Goal: Task Accomplishment & Management: Manage account settings

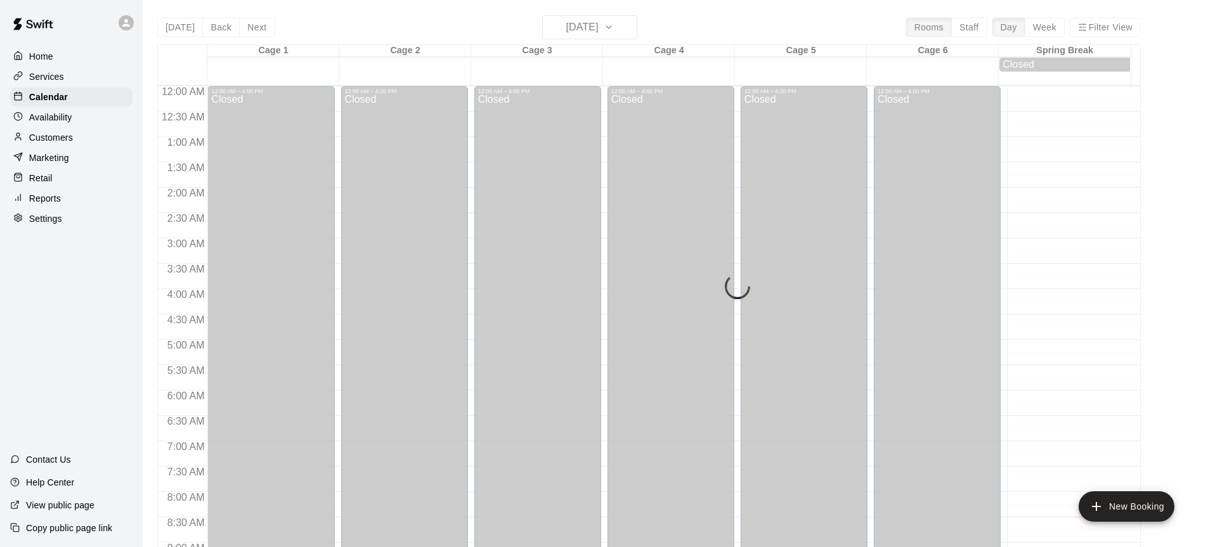
scroll to position [702, 0]
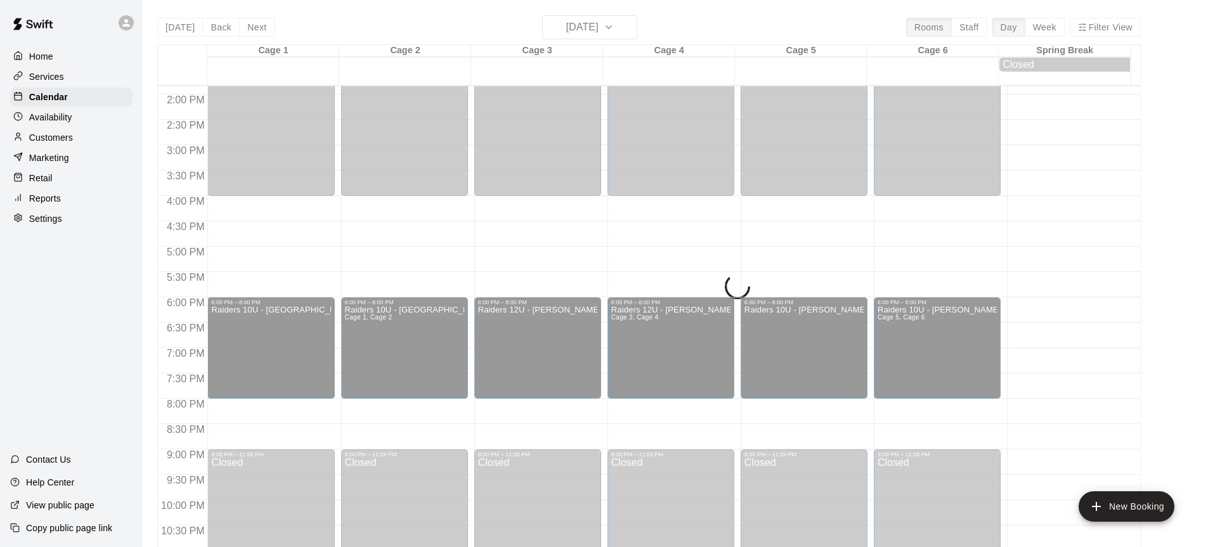
click at [635, 31] on div "[DATE] Back [DATE][DATE] Rooms Staff Day Week Filter View Cage 1 13 Wed Cage 2 …" at bounding box center [649, 288] width 984 height 547
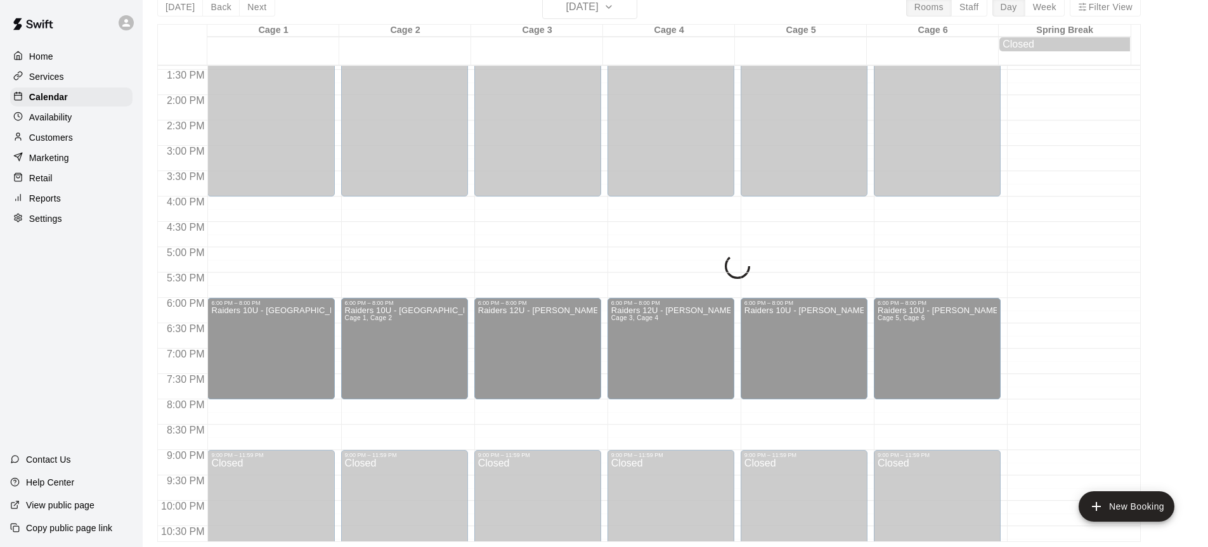
scroll to position [682, 0]
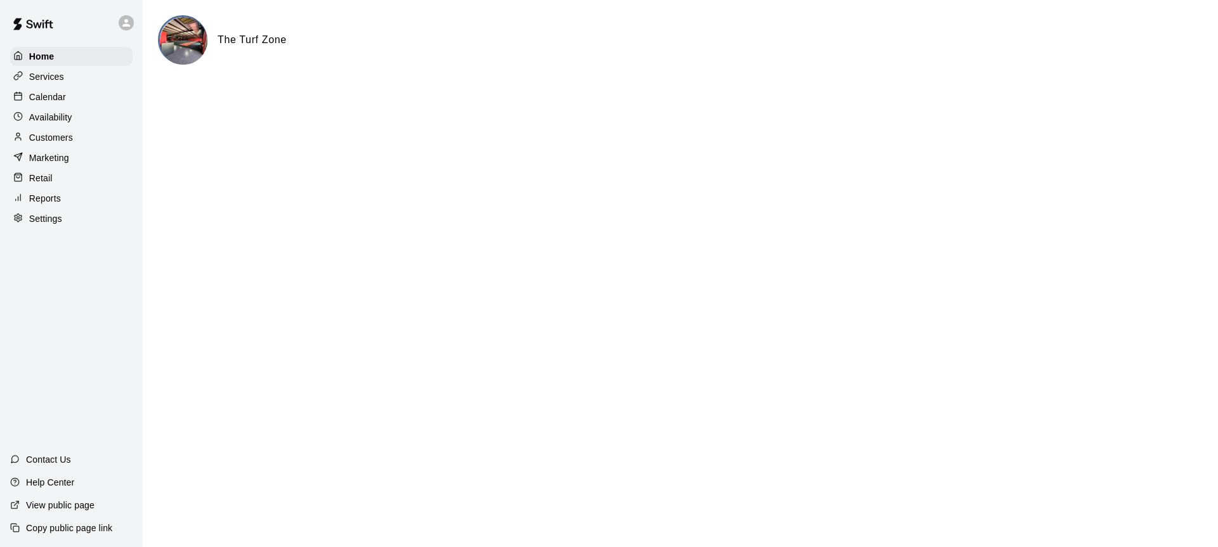
click at [58, 94] on p "Calendar" at bounding box center [47, 97] width 37 height 13
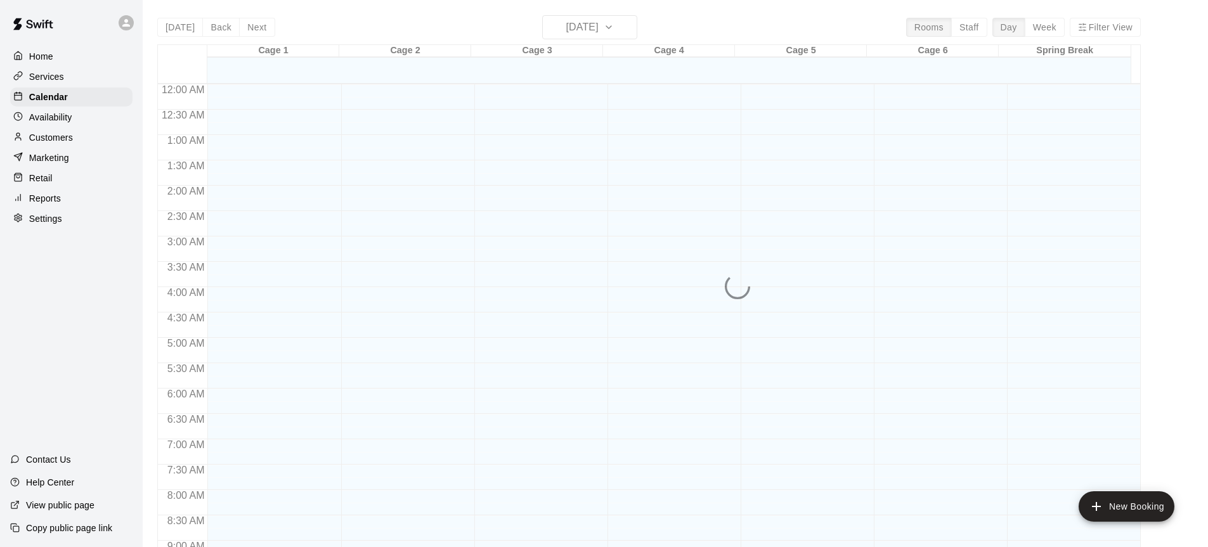
scroll to position [702, 0]
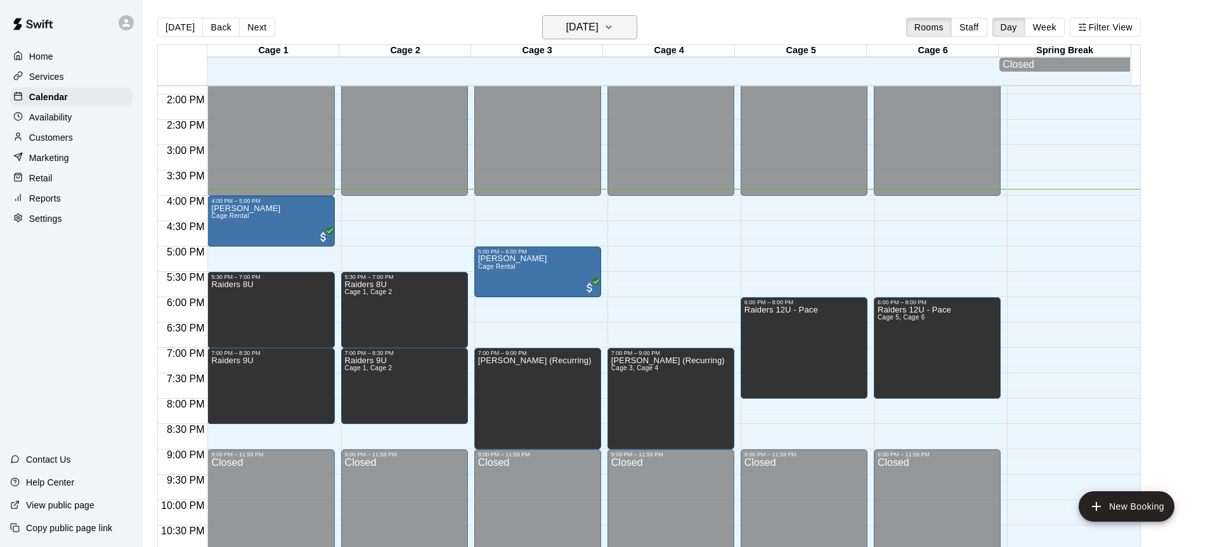
click at [614, 25] on icon "button" at bounding box center [609, 27] width 10 height 15
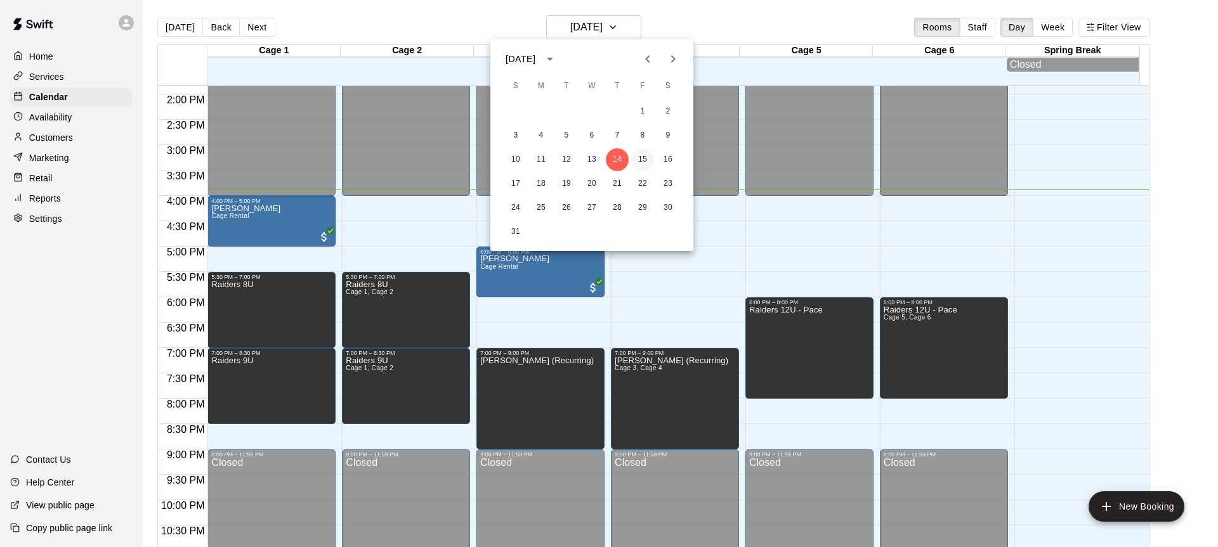
click at [638, 158] on button "15" at bounding box center [642, 159] width 23 height 23
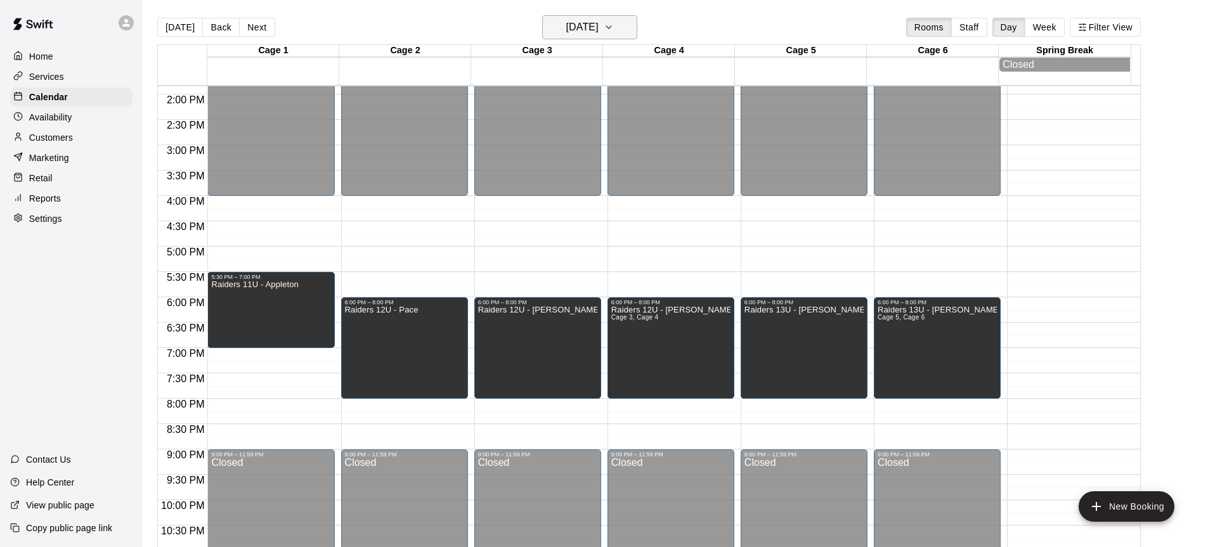
click at [614, 30] on icon "button" at bounding box center [609, 27] width 10 height 15
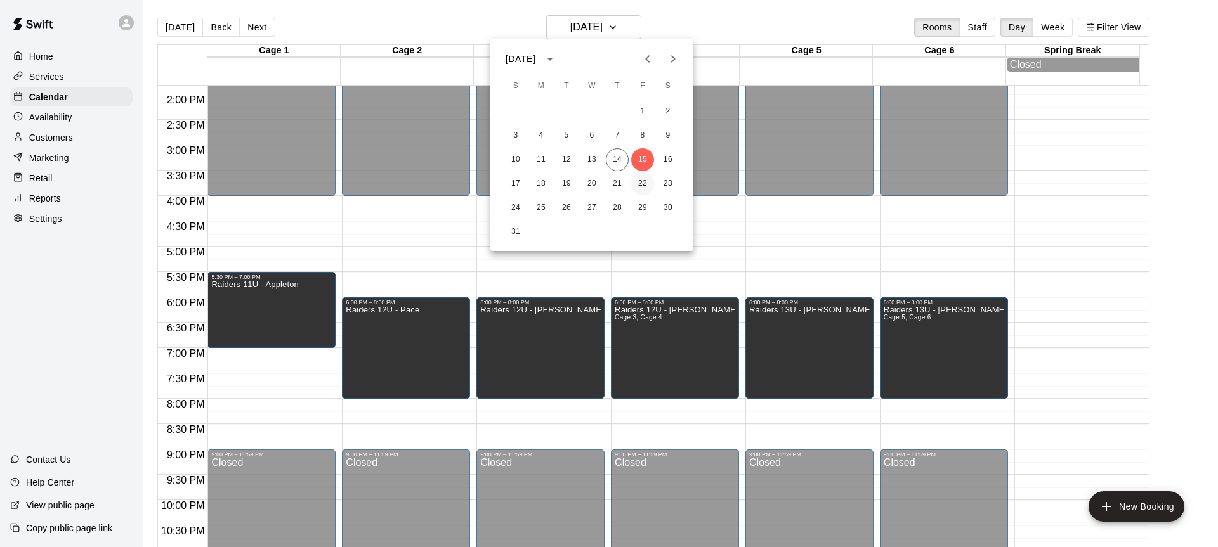
click at [641, 181] on button "22" at bounding box center [642, 184] width 23 height 23
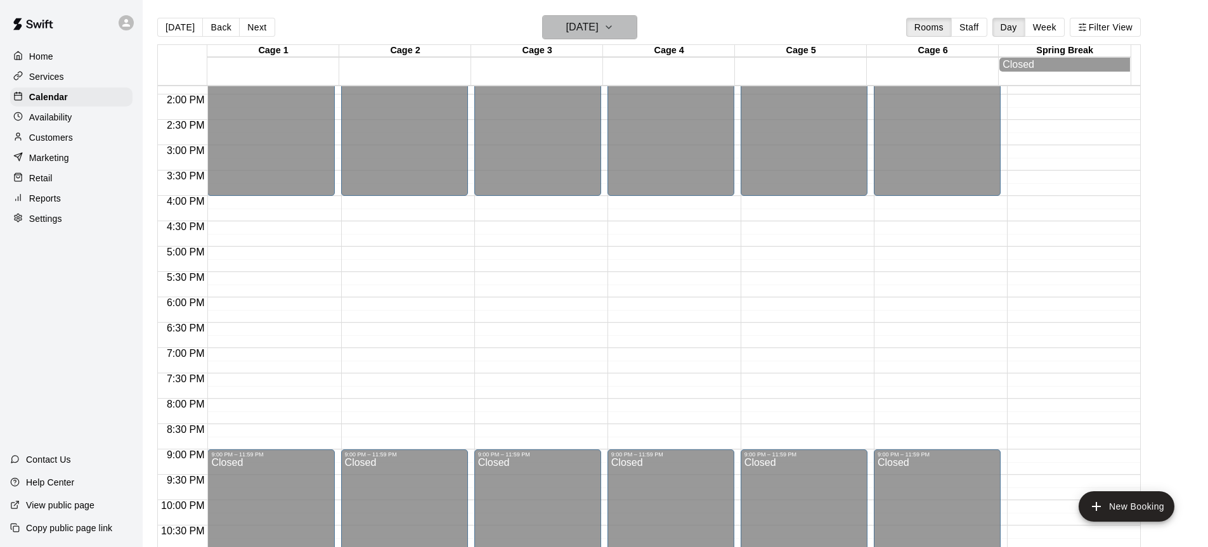
click at [635, 28] on button "Friday Aug 22" at bounding box center [589, 27] width 95 height 24
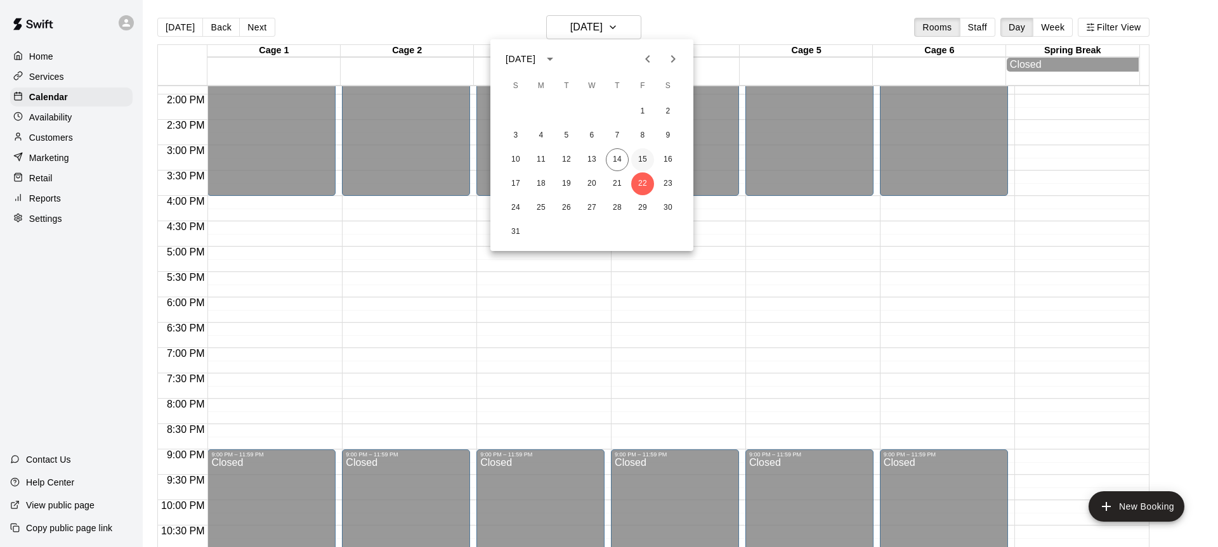
click at [639, 162] on button "15" at bounding box center [642, 159] width 23 height 23
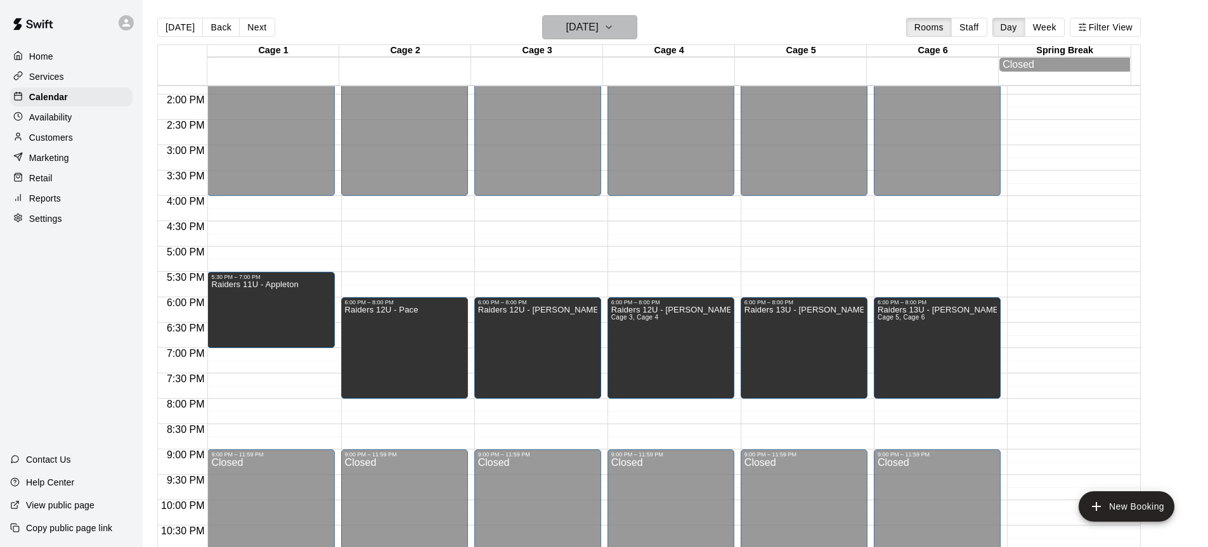
click at [614, 22] on icon "button" at bounding box center [609, 27] width 10 height 15
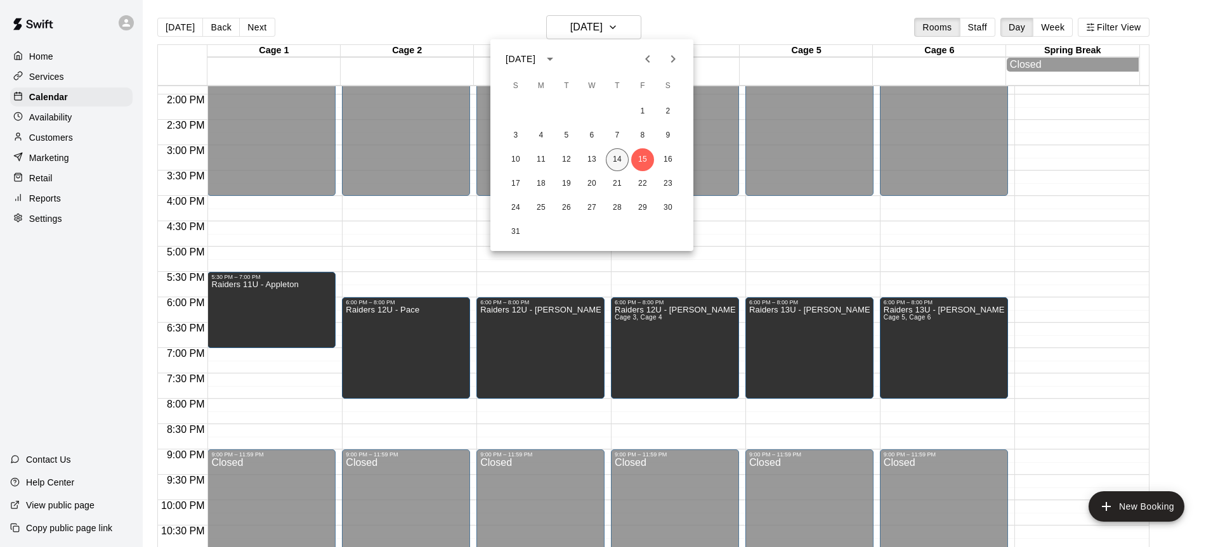
click at [620, 155] on button "14" at bounding box center [617, 159] width 23 height 23
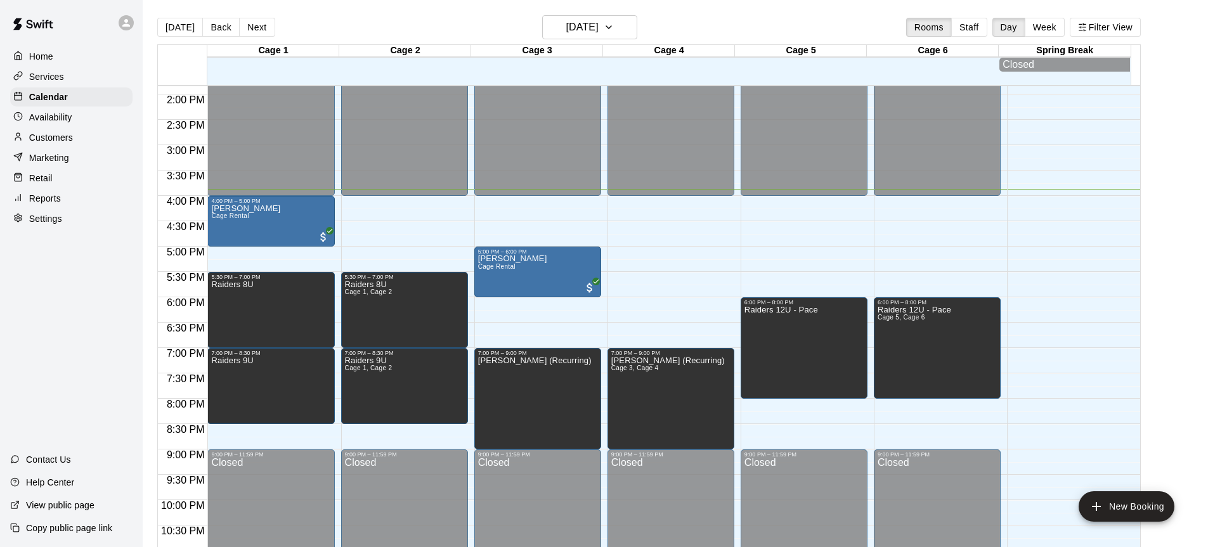
click at [1179, 305] on main "Today Back Next Thursday Aug 14 Rooms Staff Day Week Filter View Cage 1 14 Thu …" at bounding box center [676, 288] width 1056 height 547
